Goal: Find specific page/section: Find specific page/section

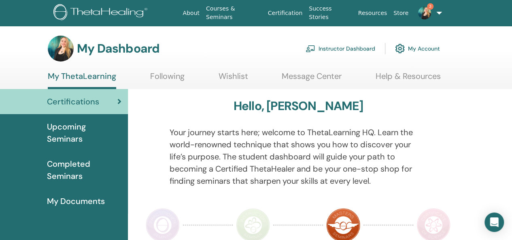
click at [342, 47] on link "Instructor Dashboard" at bounding box center [341, 49] width 70 height 18
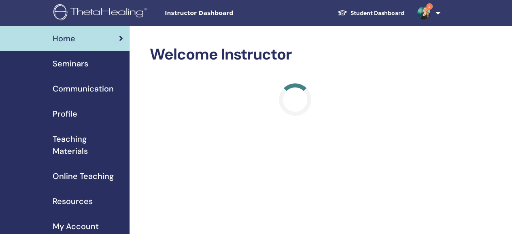
click at [66, 115] on span "Profile" at bounding box center [65, 114] width 25 height 12
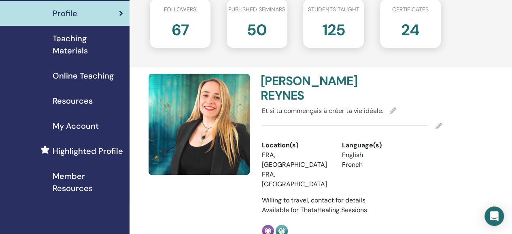
scroll to position [101, 0]
